Goal: Task Accomplishment & Management: Manage account settings

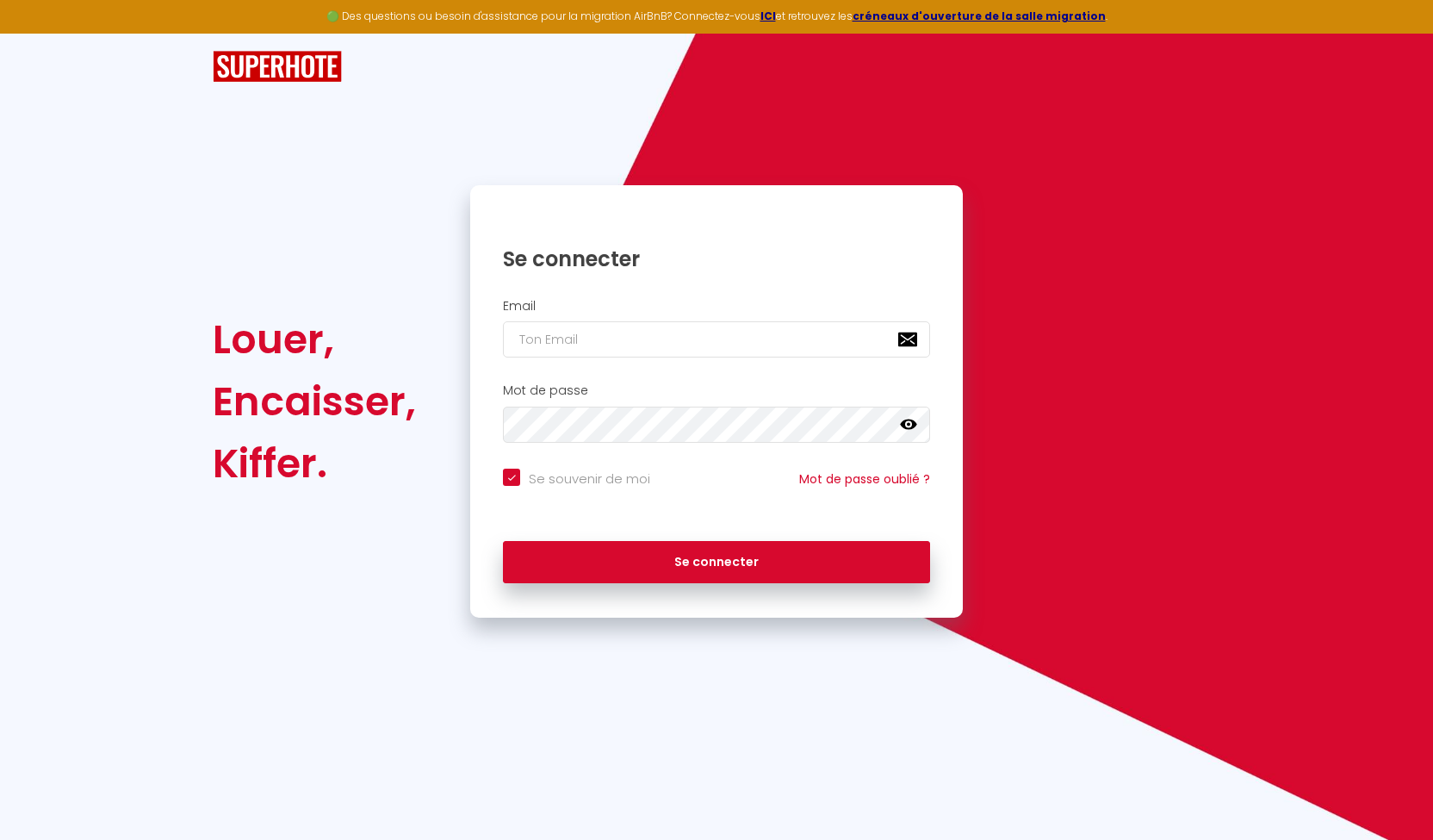
checkbox input "true"
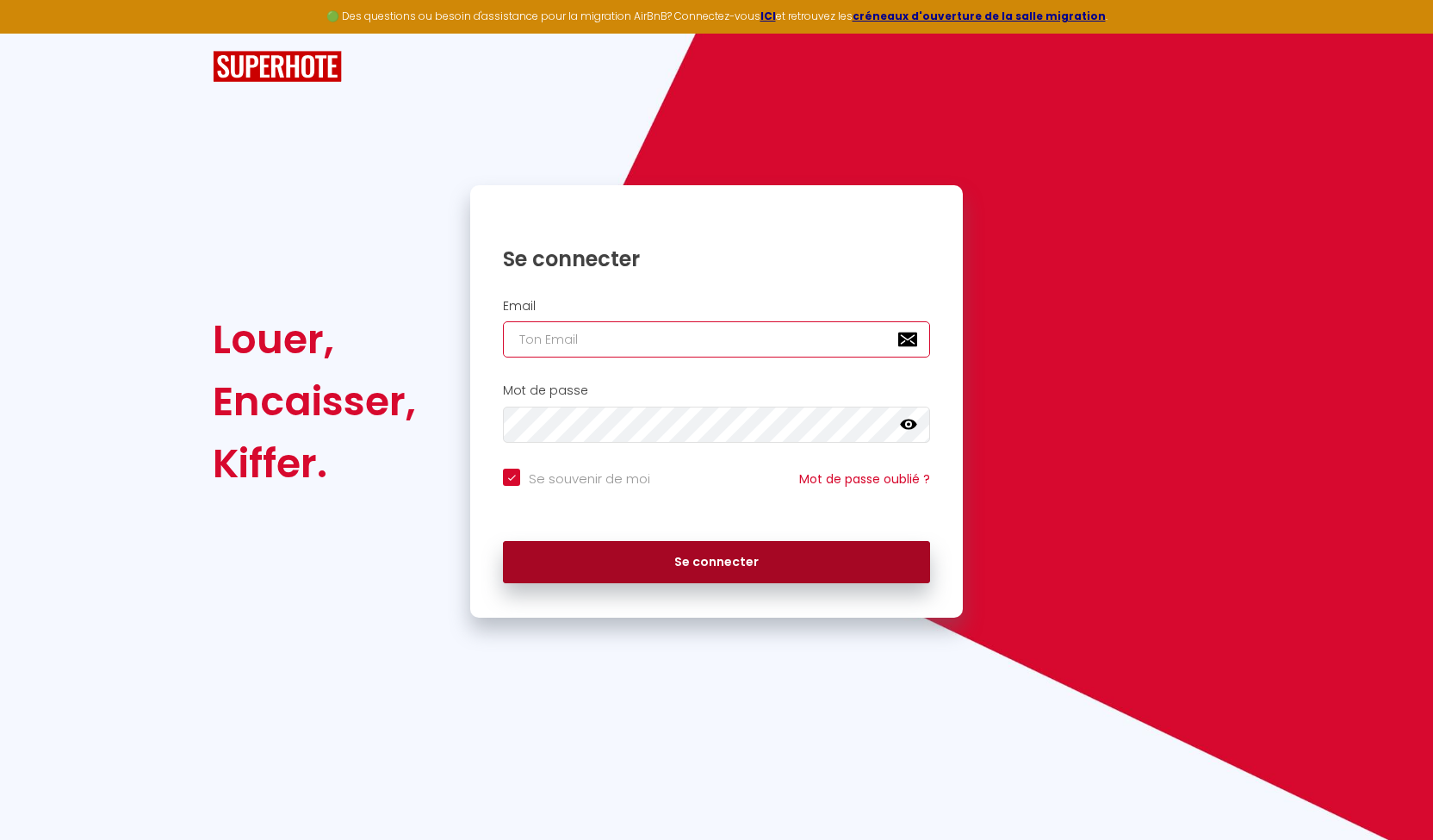
type input "[EMAIL_ADDRESS][DOMAIN_NAME]"
click at [700, 547] on button "Se connecter" at bounding box center [716, 562] width 427 height 43
checkbox input "true"
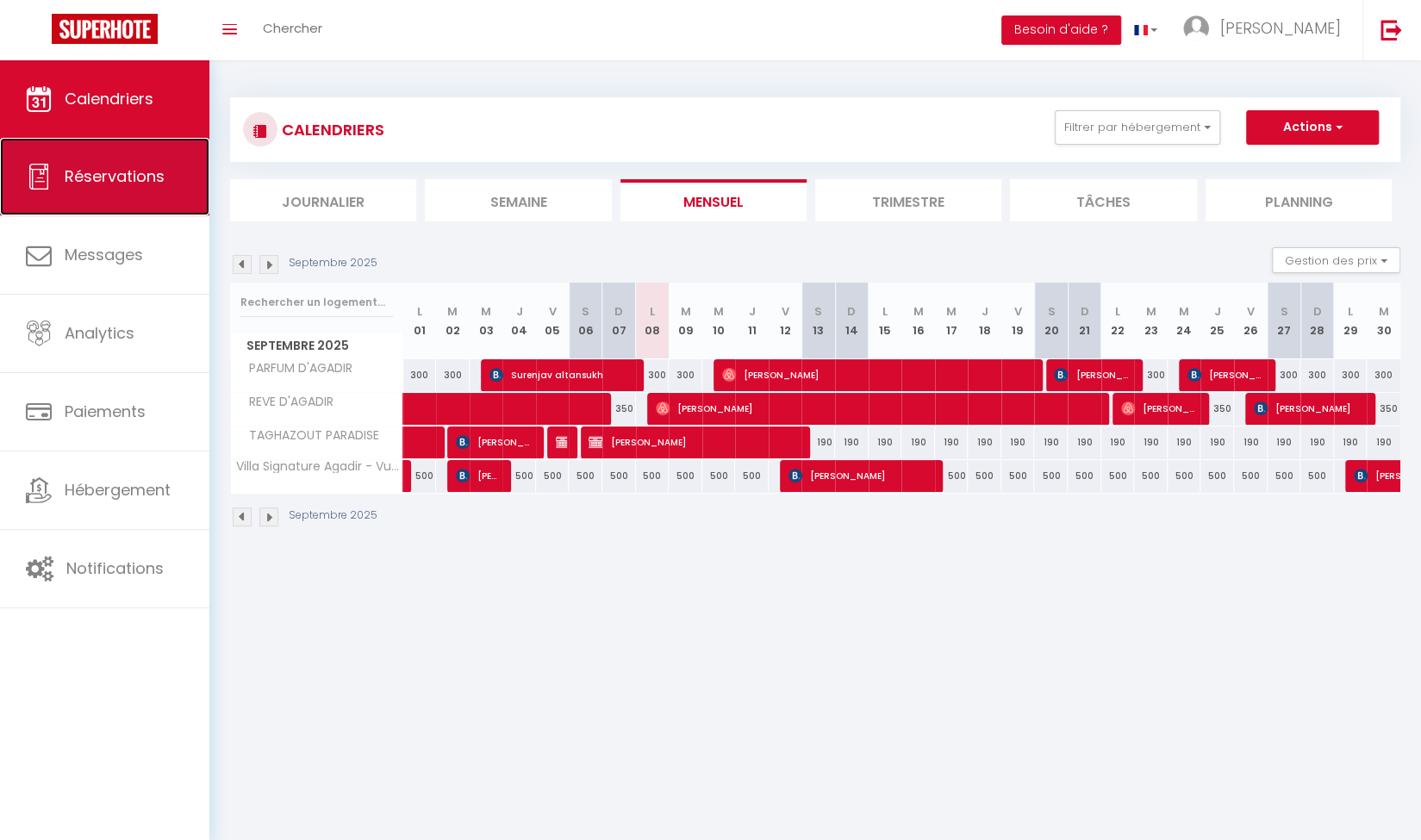
click at [115, 211] on link "Réservations" at bounding box center [105, 176] width 209 height 78
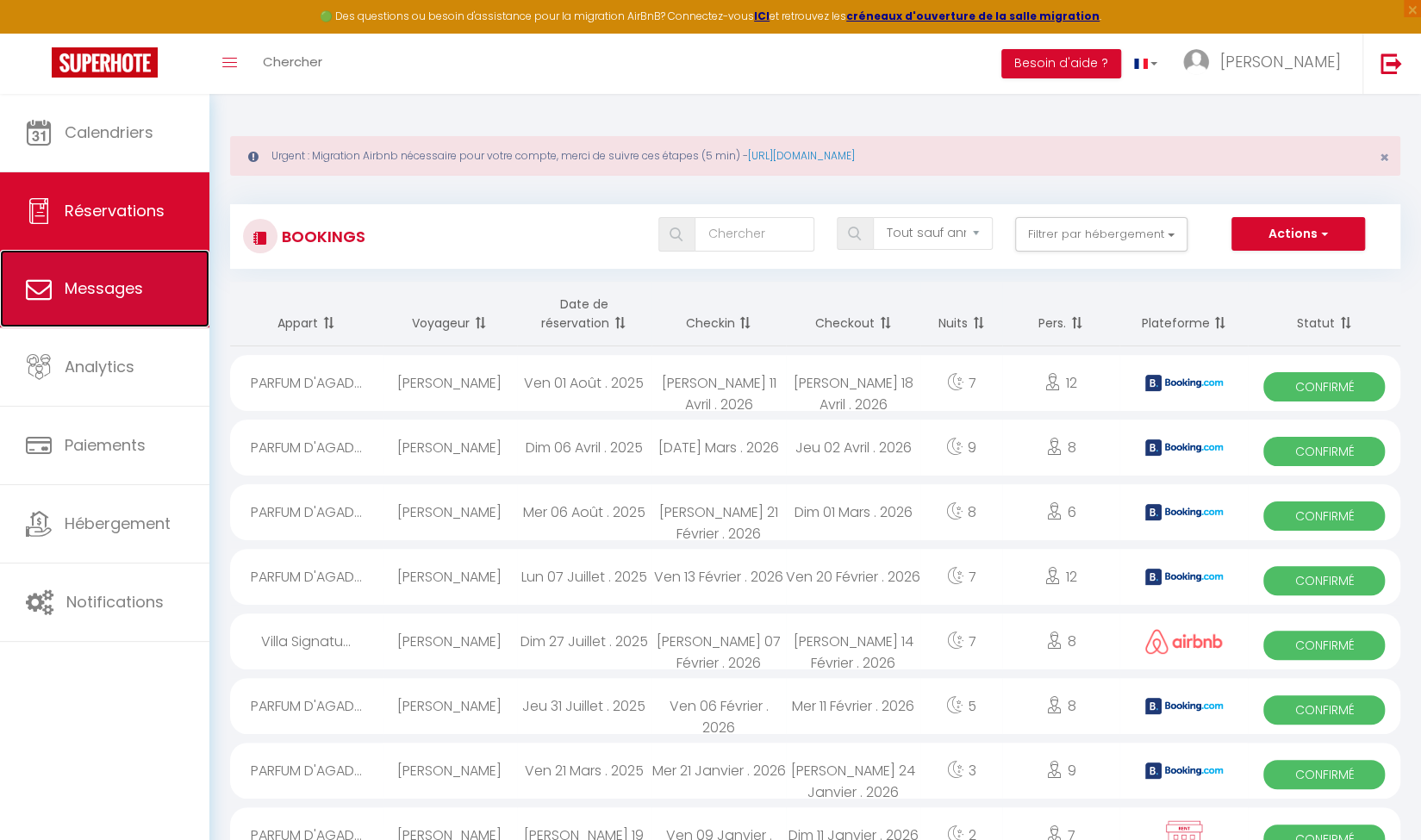
click at [124, 301] on link "Messages" at bounding box center [105, 289] width 209 height 78
select select "message"
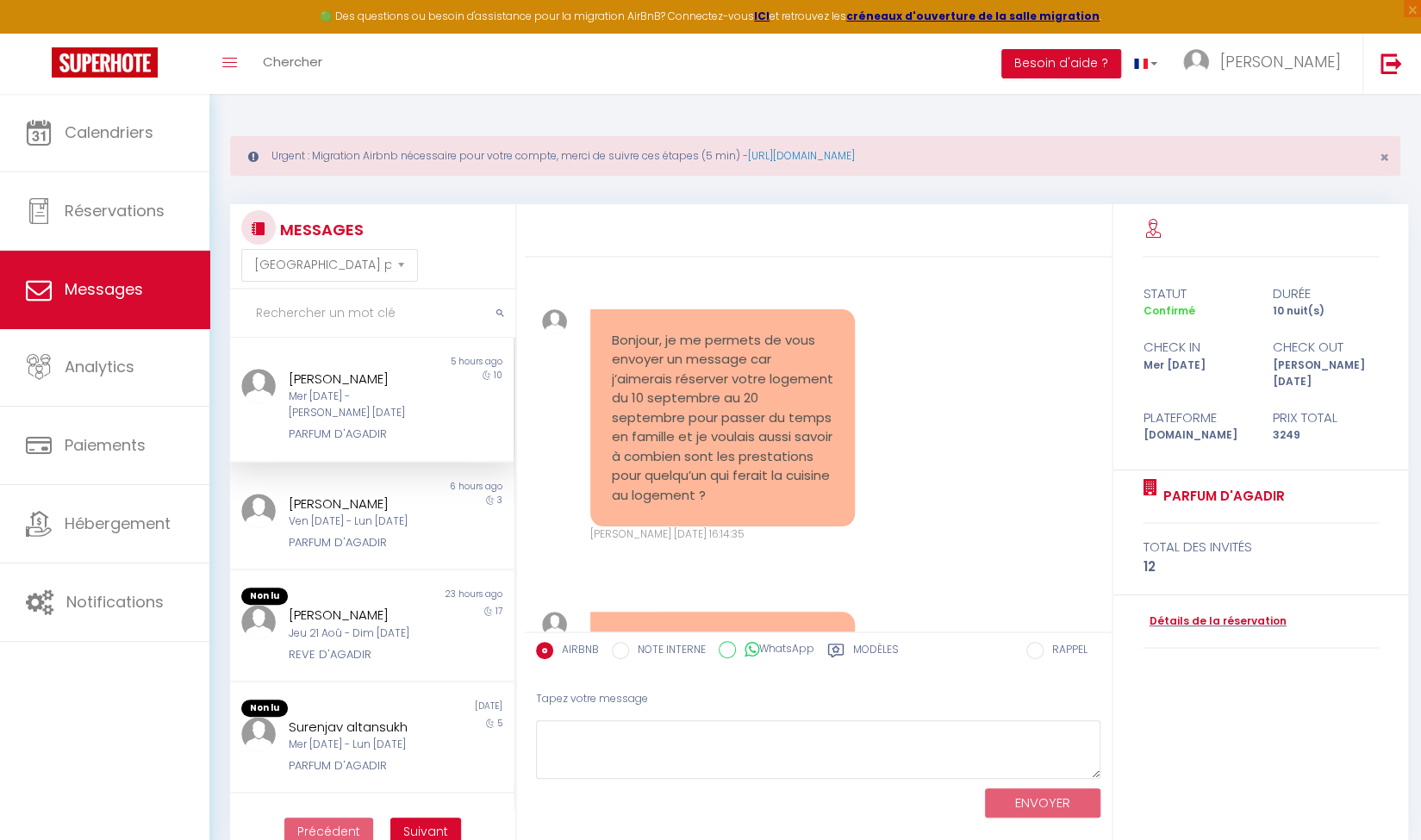
scroll to position [8368, 0]
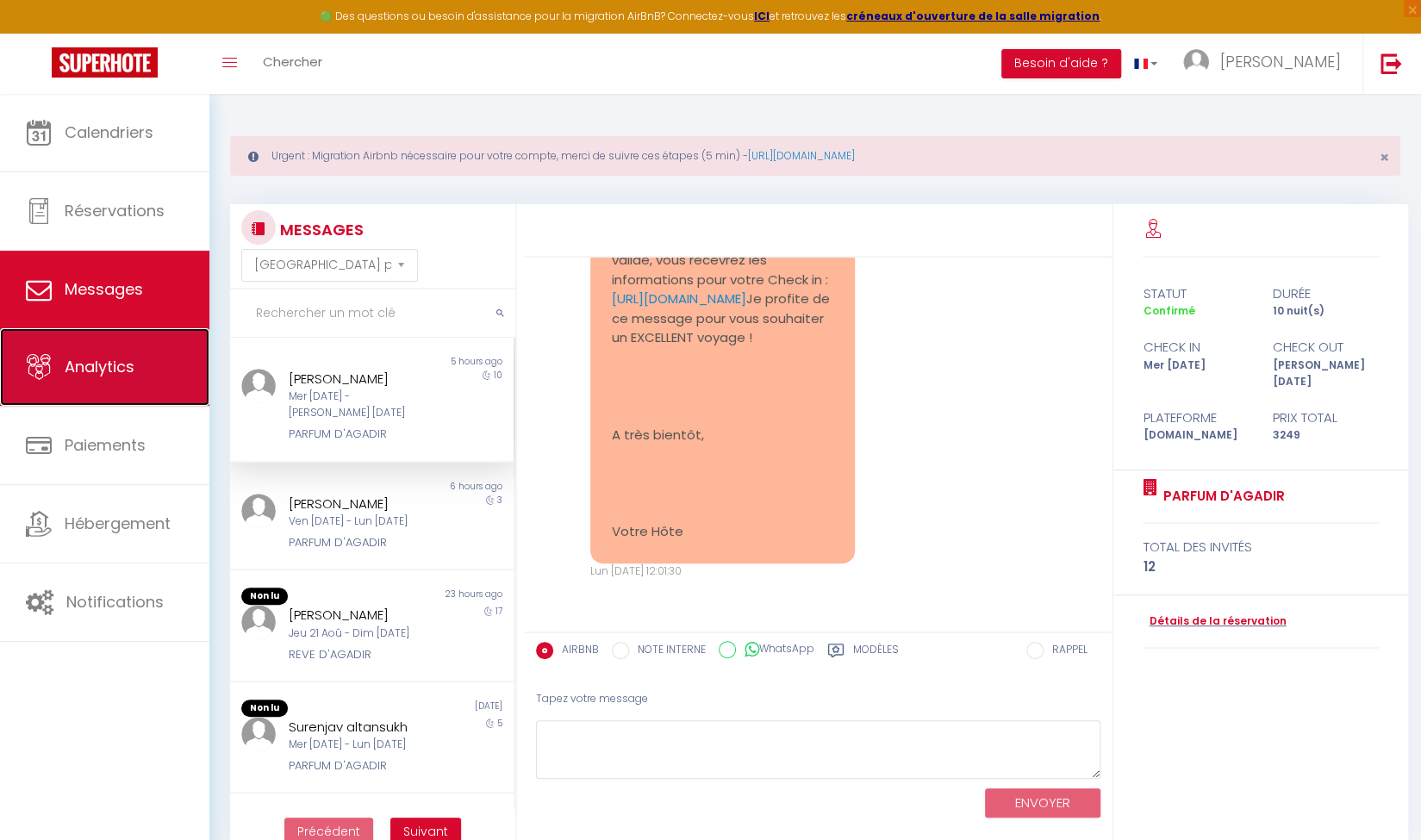
click at [115, 376] on span "Analytics" at bounding box center [100, 366] width 70 height 21
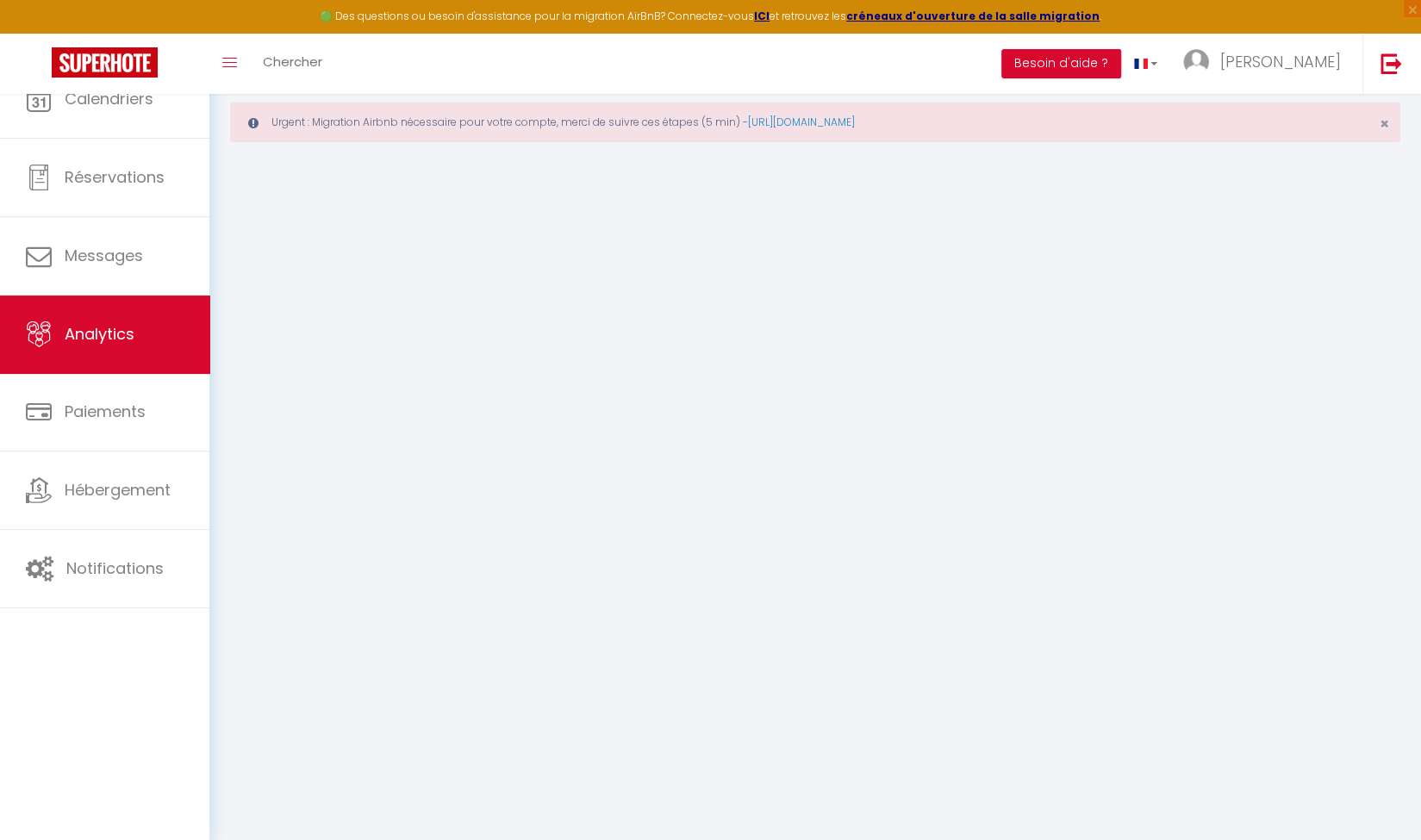
select select "2025"
select select "9"
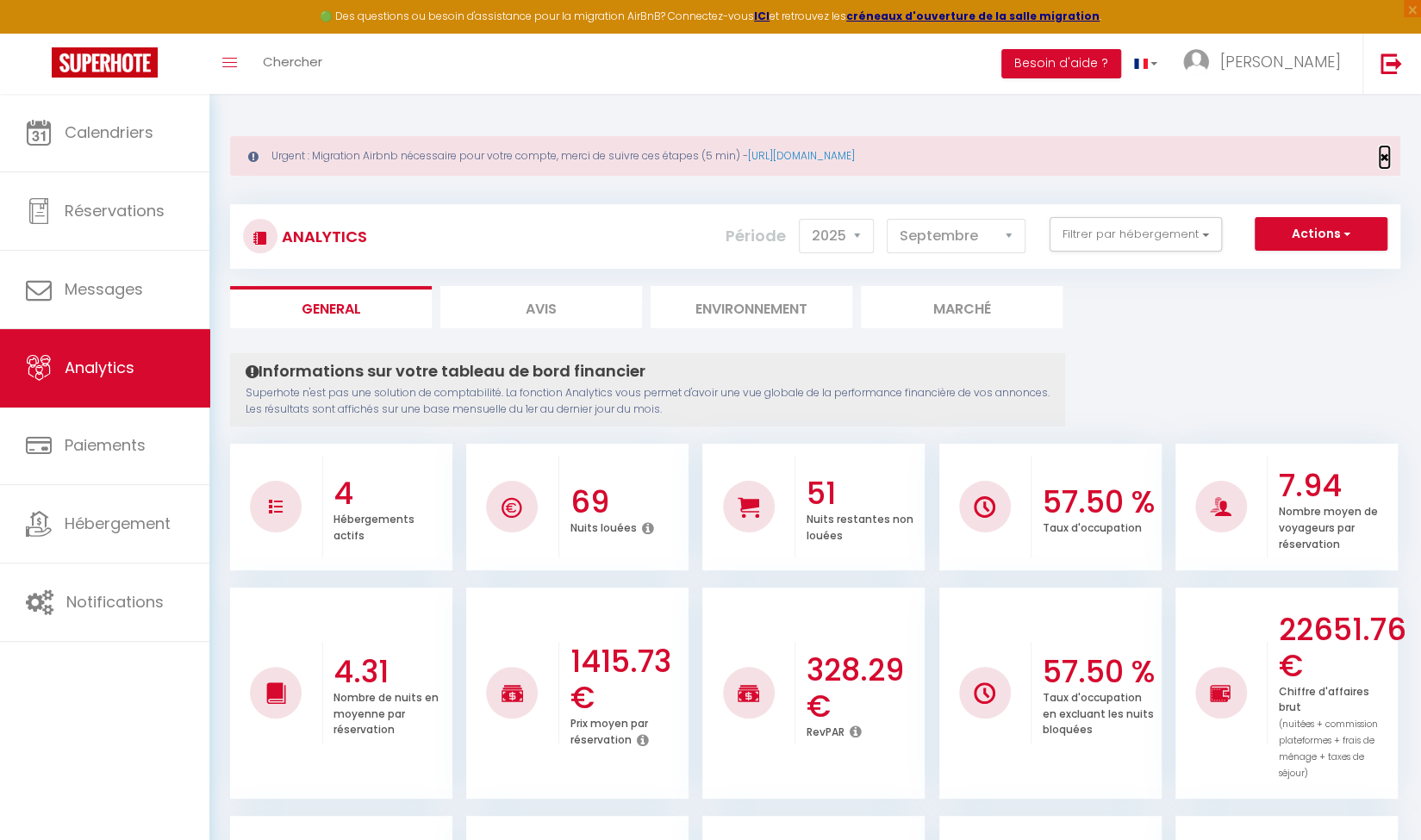
click at [1382, 157] on span "×" at bounding box center [1384, 157] width 10 height 21
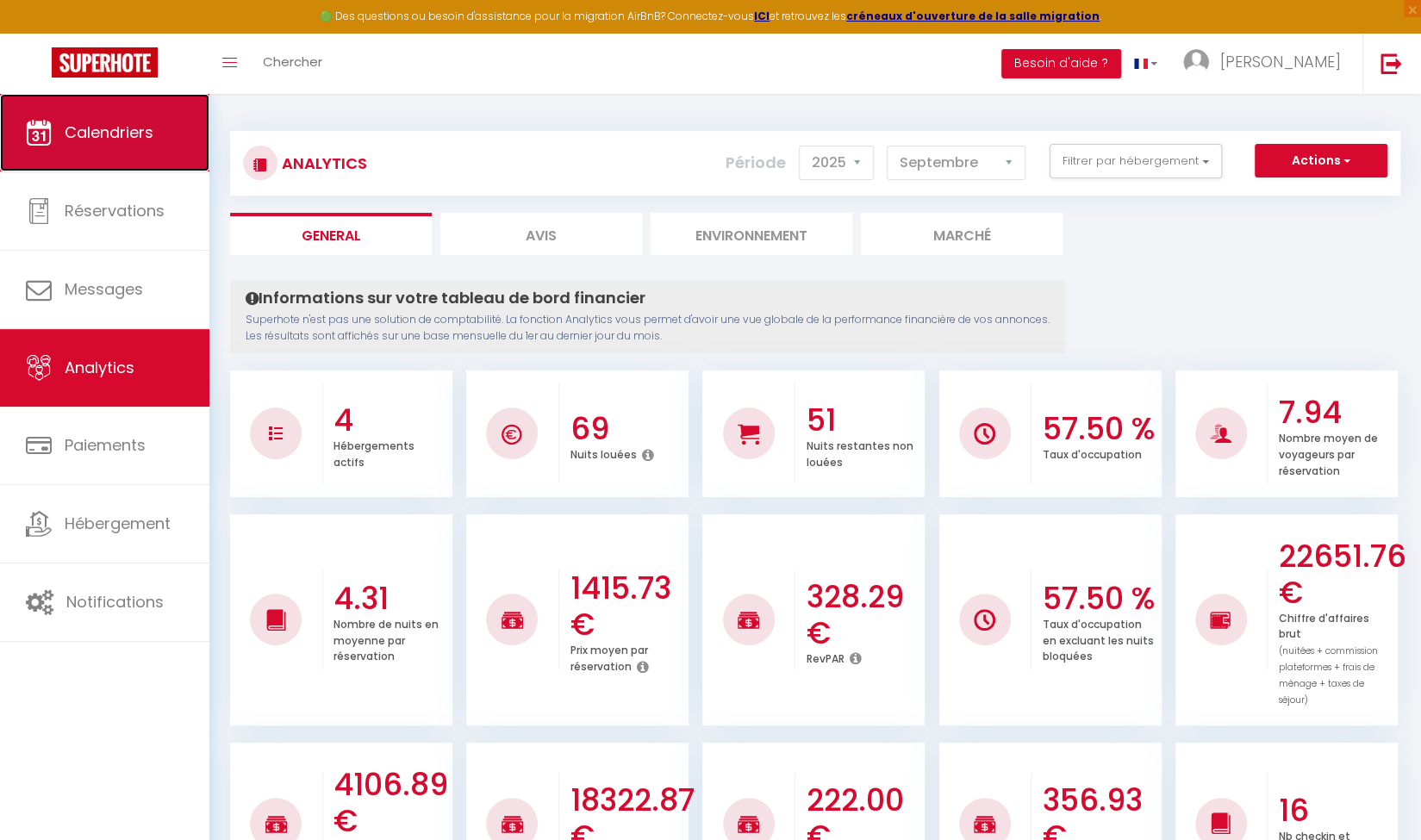
click at [120, 158] on link "Calendriers" at bounding box center [105, 133] width 209 height 78
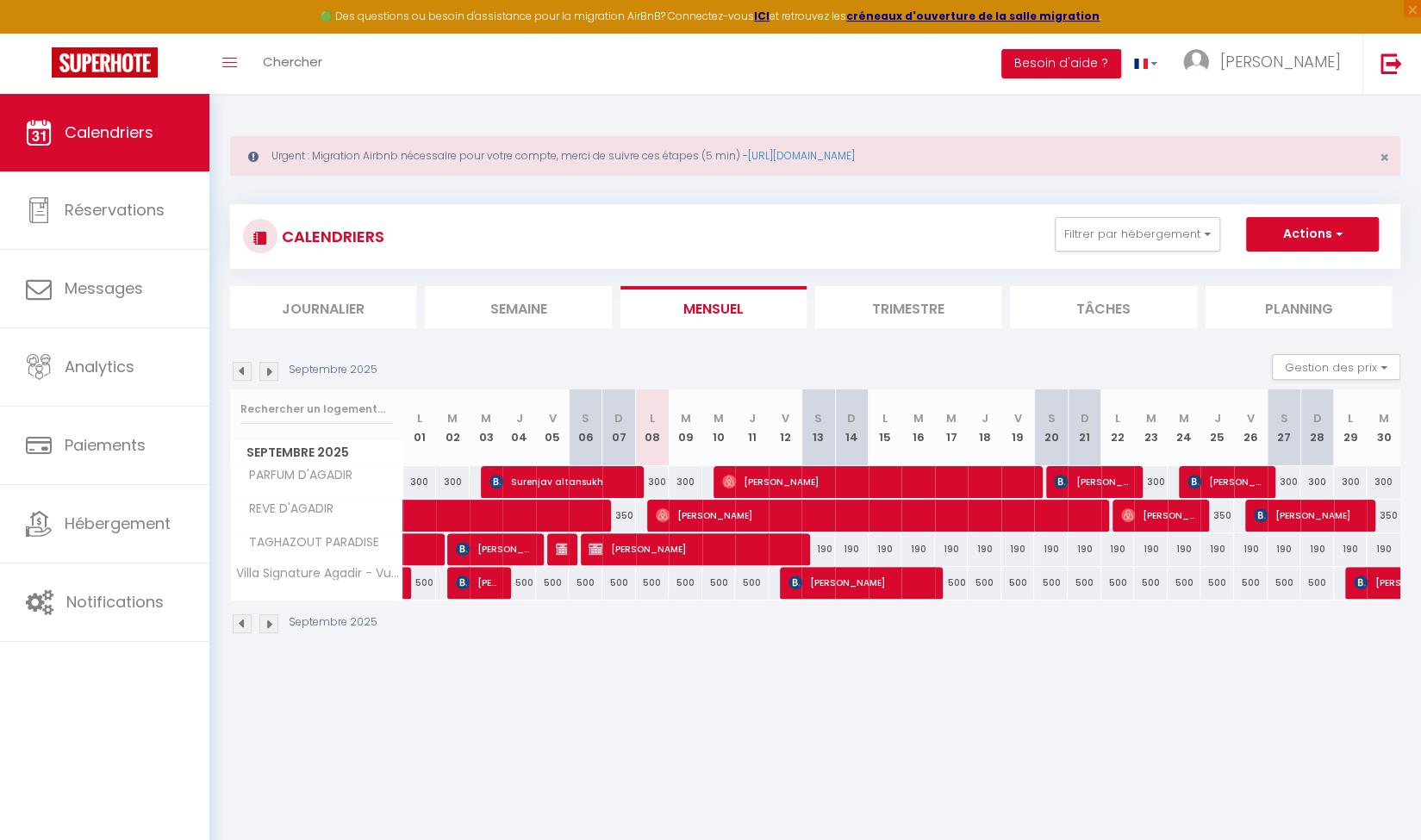
click at [483, 188] on div "CALENDRIERS Filtrer par hébergement Tous PARFUM D'AGADIR REVE D'AGADIR TAGHAZOU…" at bounding box center [814, 420] width 1170 height 463
click at [1311, 58] on span "[PERSON_NAME]" at bounding box center [1280, 61] width 120 height 21
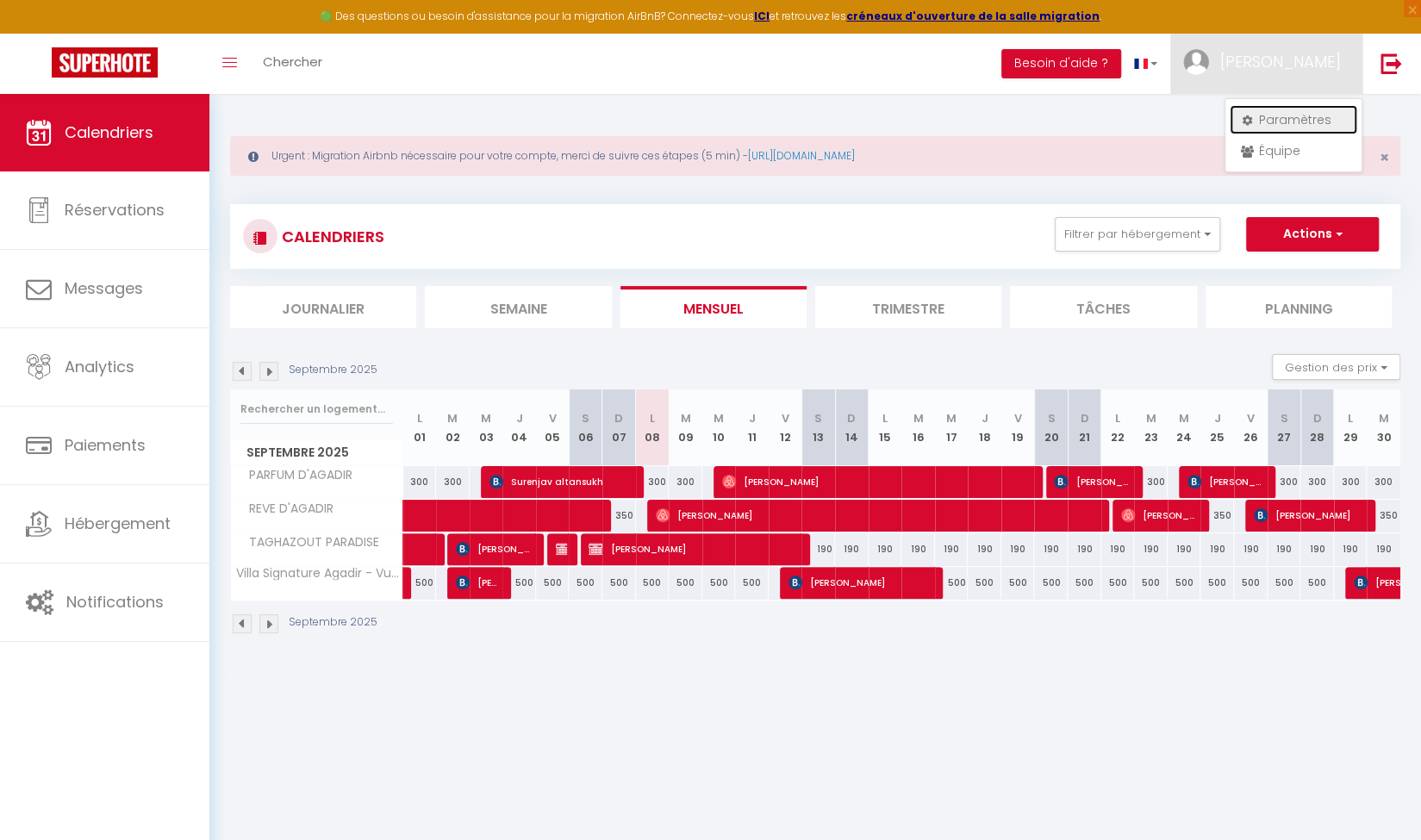
click at [1284, 120] on link "Paramètres" at bounding box center [1293, 119] width 128 height 29
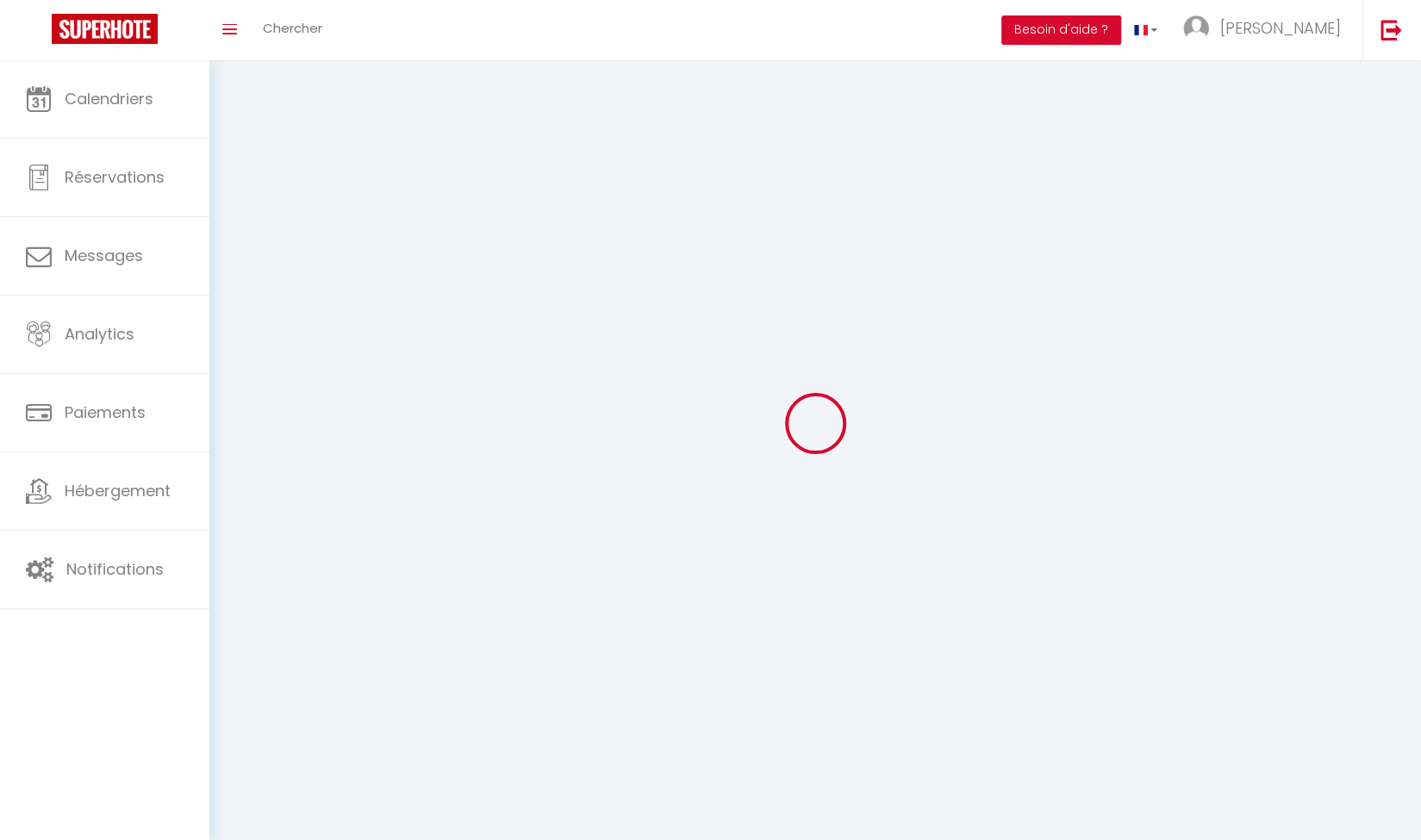
select select
type input "[PERSON_NAME]"
type input "0663017478"
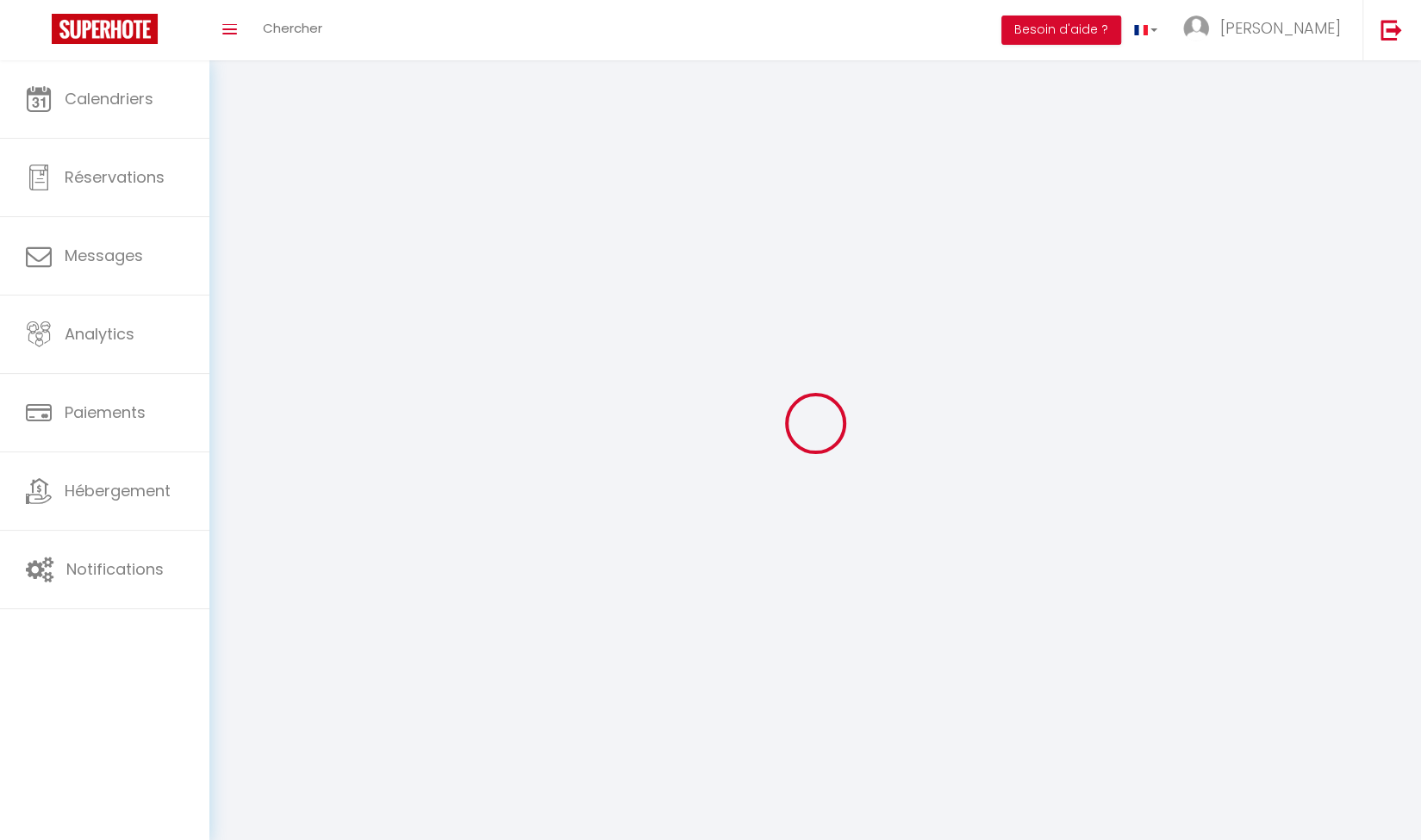
type input "Villa nr 141 residence Amda"
type input "80000"
type input "Aourir"
type input "k76iw7xgdK6h5lirHIIXAwhE7"
type input "EZ8ClQBHA2JvUfCo7OVYNRK3w"
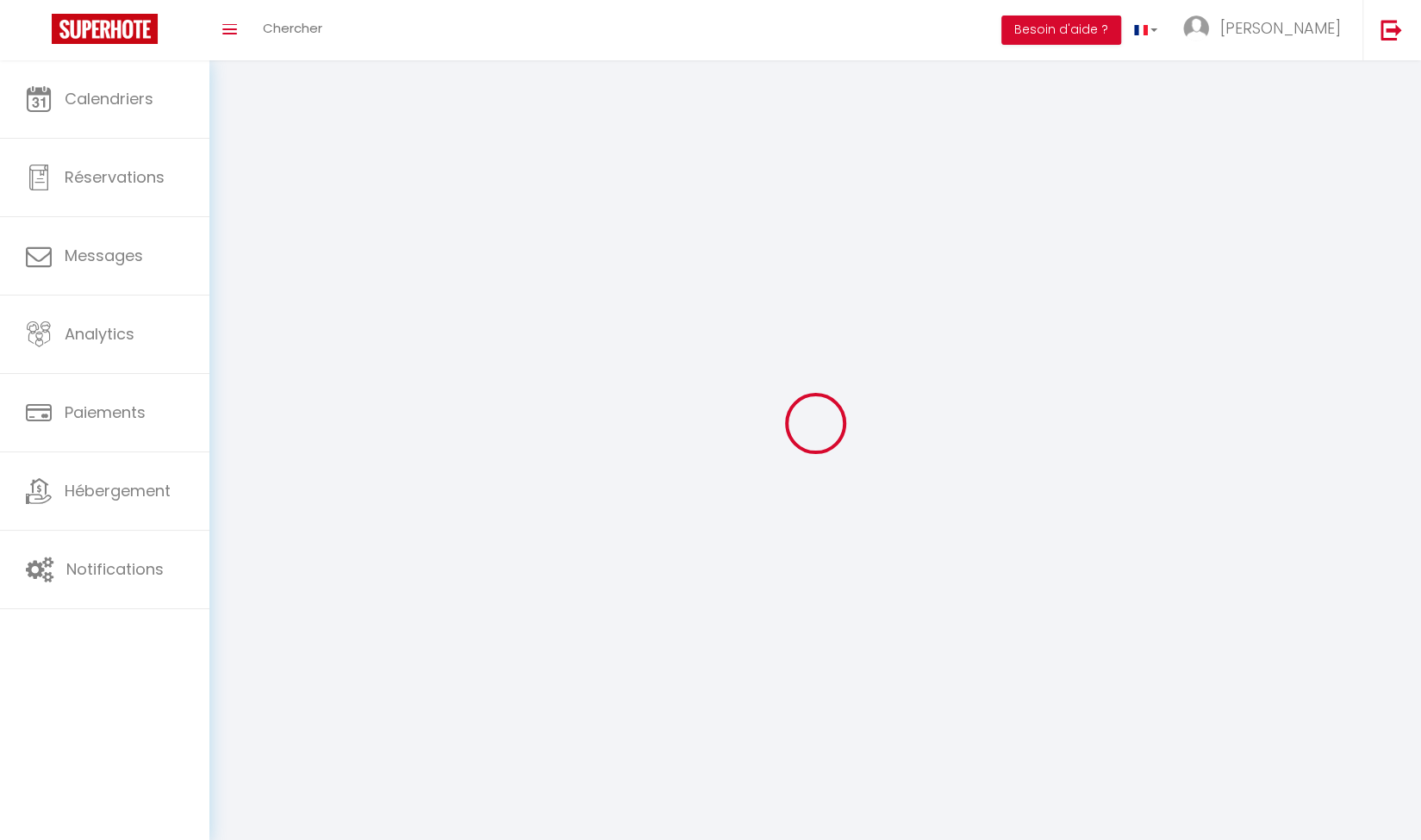
type input "[URL][DOMAIN_NAME]"
select select "146"
select select "28"
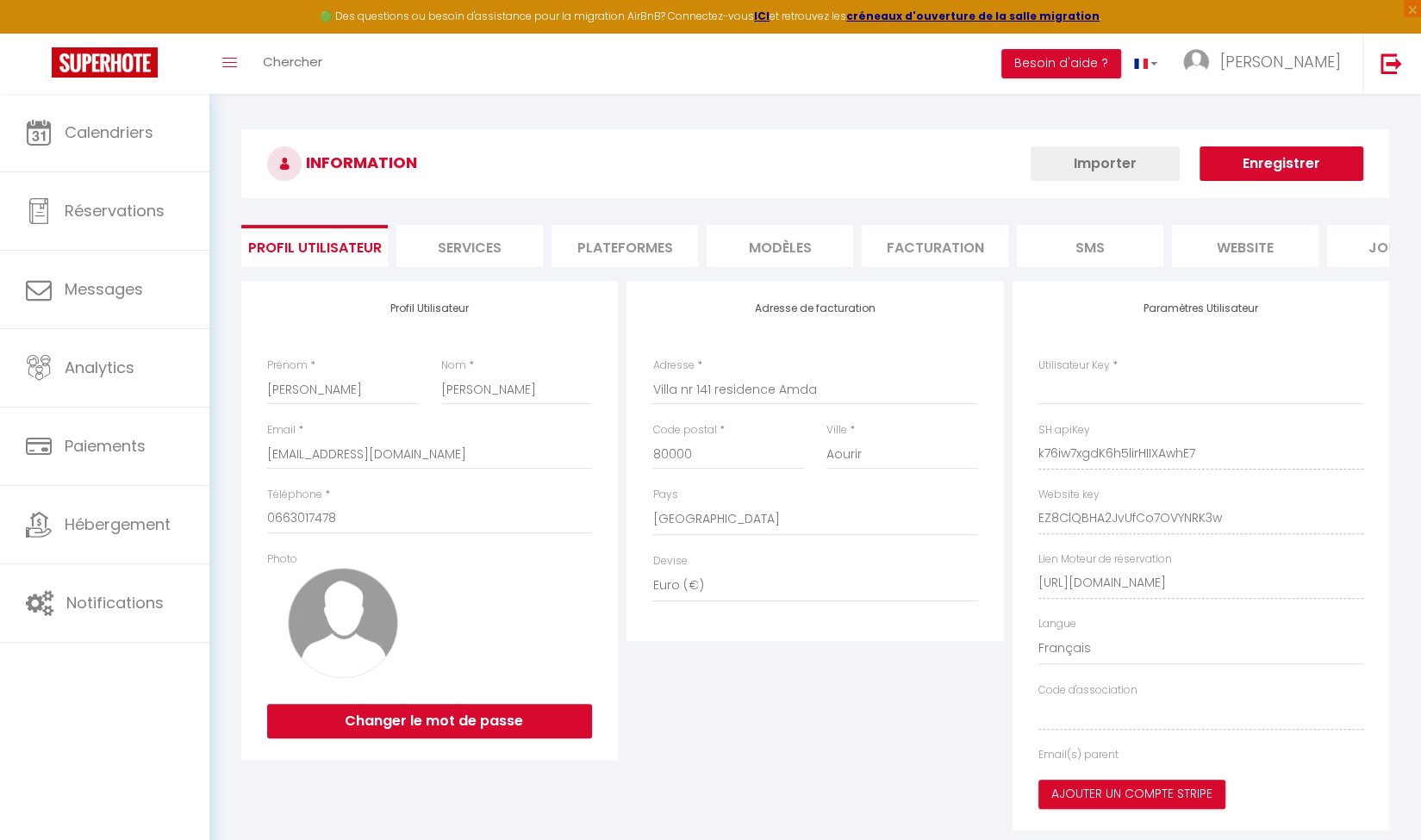
type input "k76iw7xgdK6h5lirHIIXAwhE7"
type input "EZ8ClQBHA2JvUfCo7OVYNRK3w"
type input "[URL][DOMAIN_NAME]"
select select "fr"
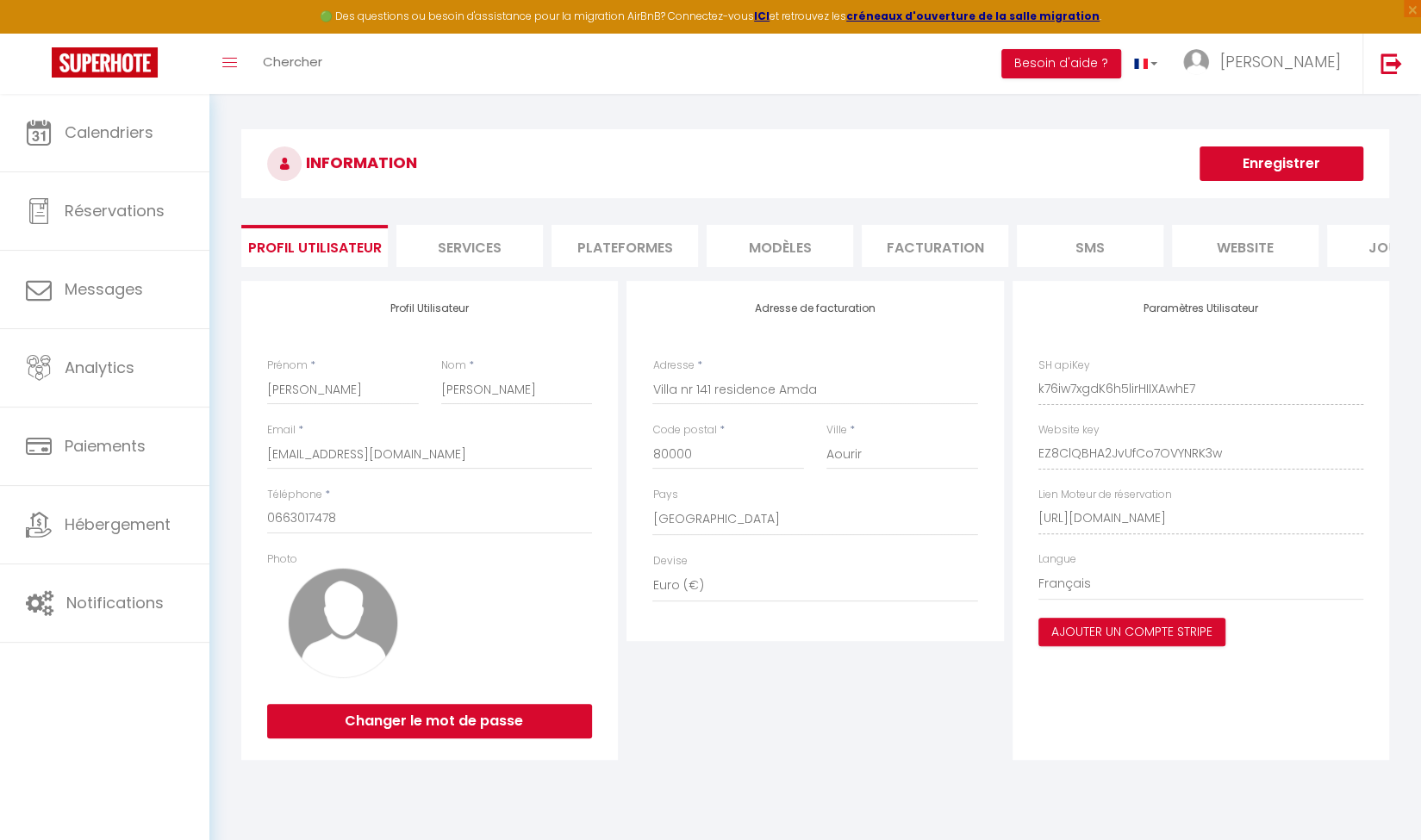
click at [472, 245] on li "Services" at bounding box center [469, 246] width 146 height 43
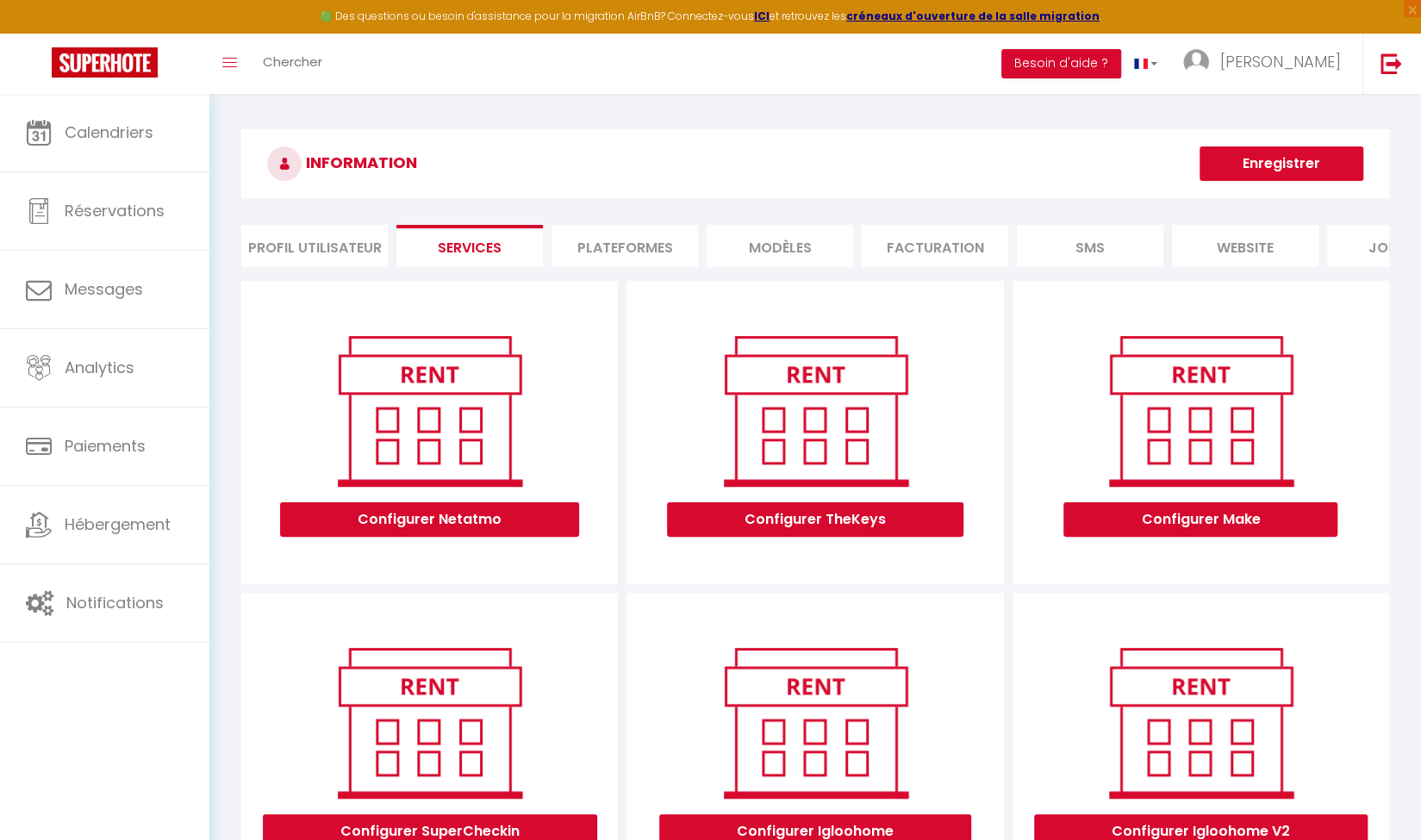
click at [361, 259] on li "Profil Utilisateur" at bounding box center [314, 246] width 146 height 43
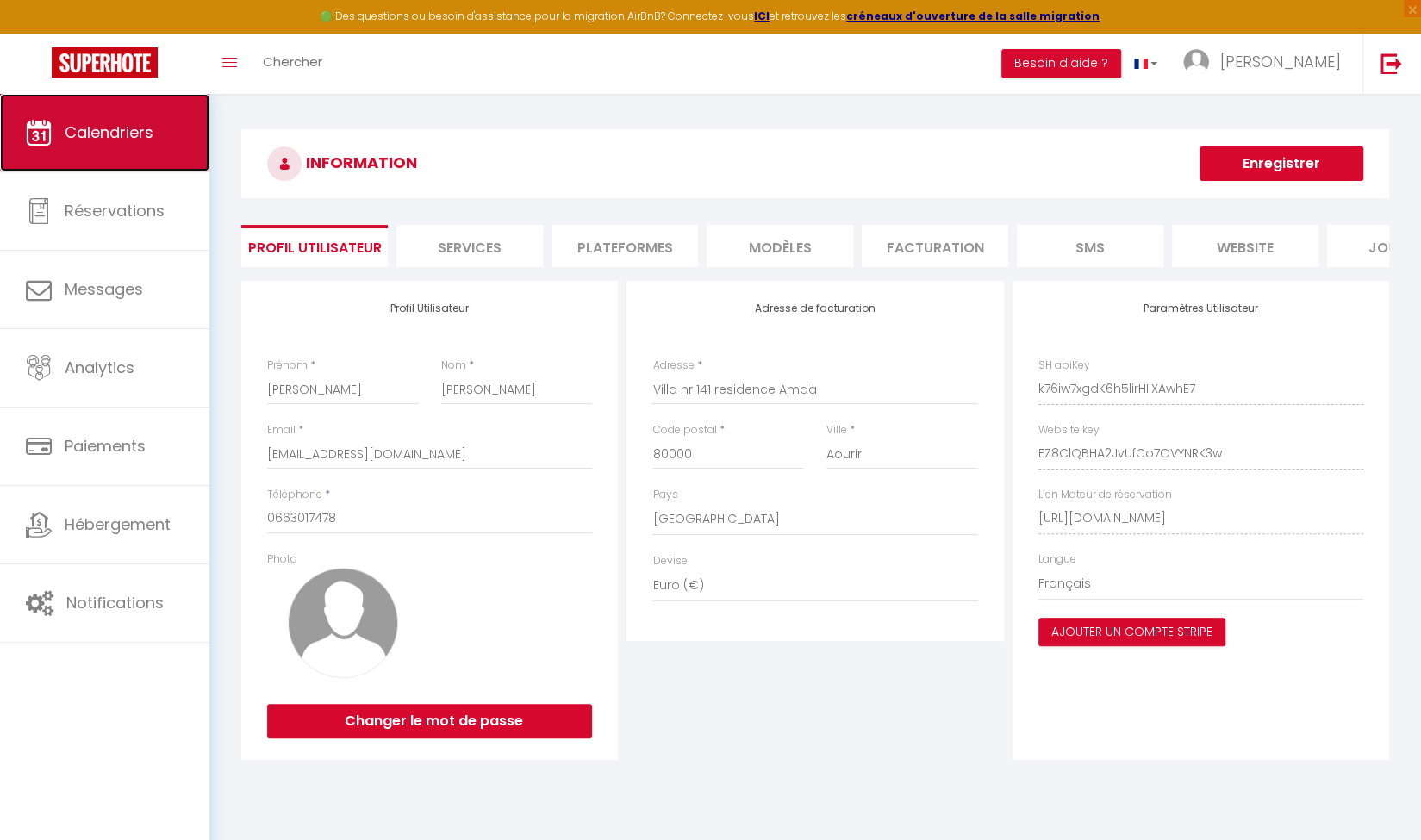
click at [105, 135] on span "Calendriers" at bounding box center [110, 132] width 89 height 21
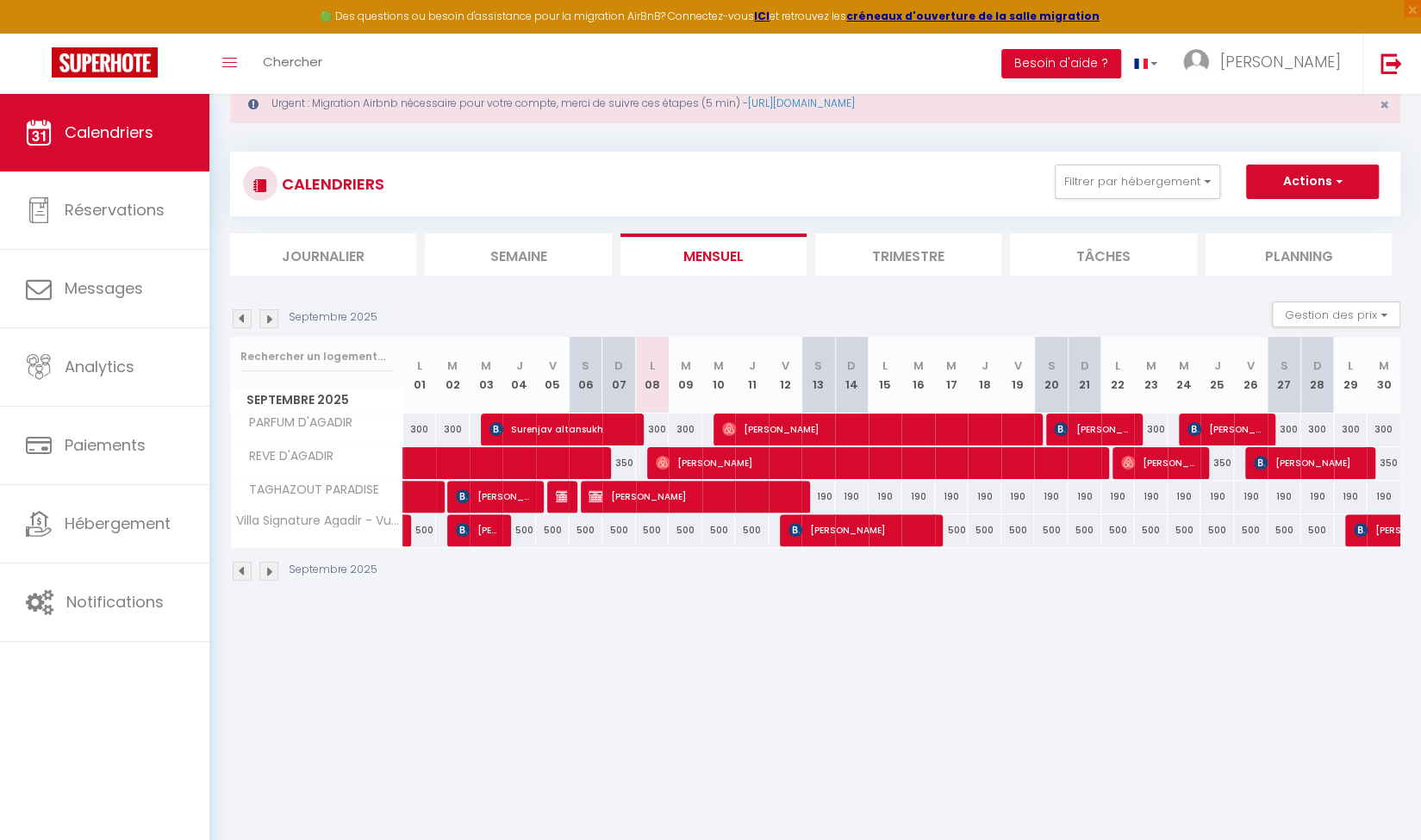
scroll to position [53, 0]
